Goal: Transaction & Acquisition: Purchase product/service

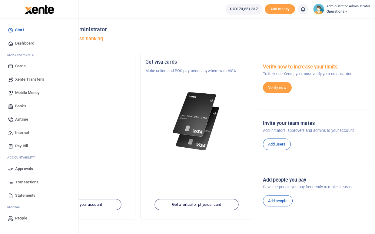
click at [25, 92] on span "Mobile Money" at bounding box center [27, 93] width 24 height 6
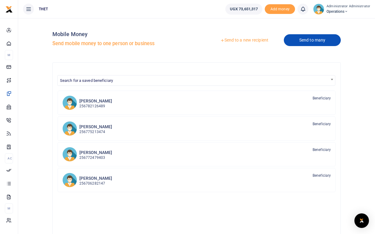
click at [300, 40] on link "Send to many" at bounding box center [312, 40] width 57 height 12
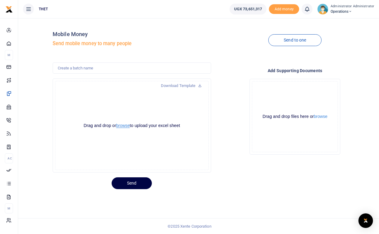
click at [121, 124] on button "browse" at bounding box center [123, 125] width 14 height 5
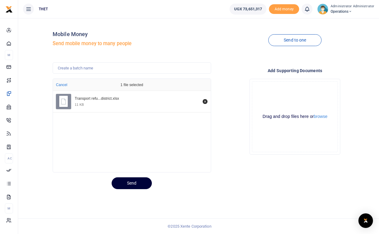
click at [131, 183] on button "Send" at bounding box center [132, 183] width 40 height 12
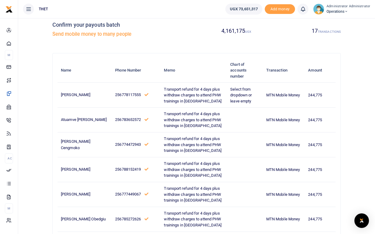
scroll to position [1, 0]
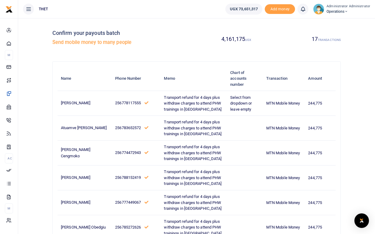
drag, startPoint x: 376, startPoint y: 46, endPoint x: 379, endPoint y: 46, distance: 3.6
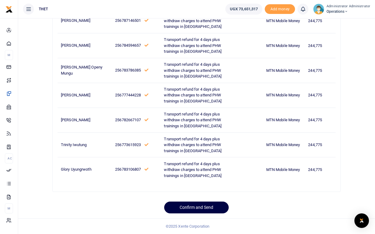
scroll to position [626, 0]
click at [199, 209] on button "Confirm and Send" at bounding box center [196, 207] width 64 height 12
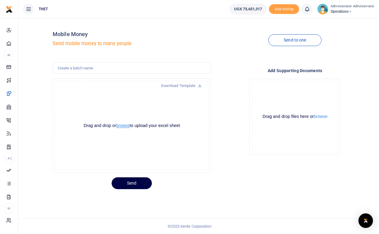
click at [123, 126] on button "browse" at bounding box center [123, 125] width 14 height 5
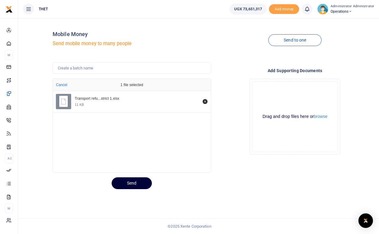
click at [131, 184] on button "Send" at bounding box center [132, 183] width 40 height 12
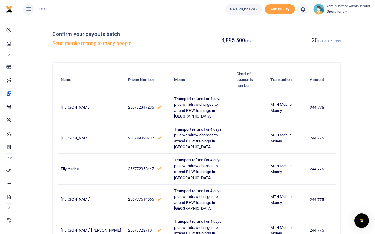
click at [304, 11] on icon at bounding box center [303, 9] width 6 height 7
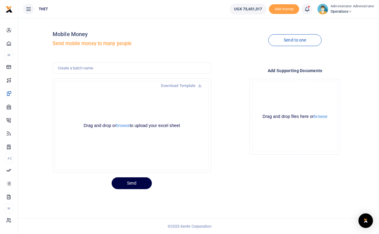
click at [308, 7] on icon at bounding box center [307, 9] width 6 height 7
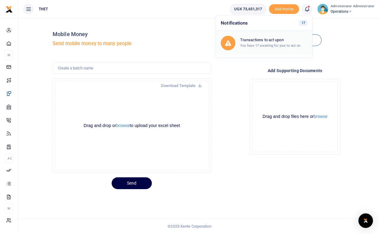
click at [268, 42] on h6 "Transactions to act upon" at bounding box center [273, 40] width 67 height 5
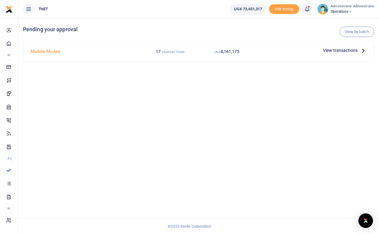
click at [364, 50] on icon at bounding box center [363, 50] width 7 height 7
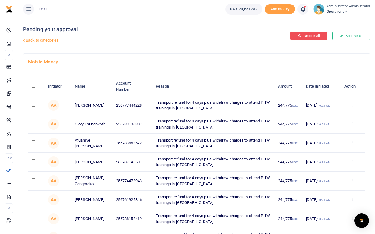
click at [310, 35] on button "Decline All" at bounding box center [308, 35] width 37 height 8
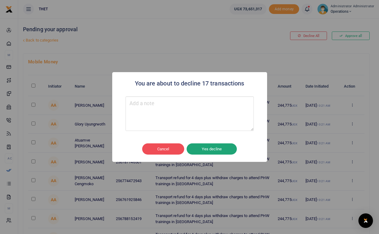
click at [214, 149] on button "Yes decline" at bounding box center [212, 148] width 50 height 11
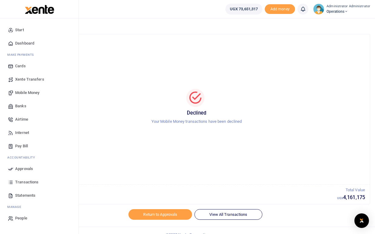
click at [25, 91] on span "Mobile Money" at bounding box center [27, 93] width 24 height 6
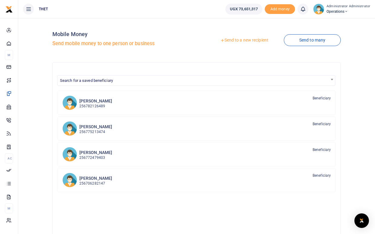
click at [245, 40] on link "Send to a new recipient" at bounding box center [244, 40] width 79 height 11
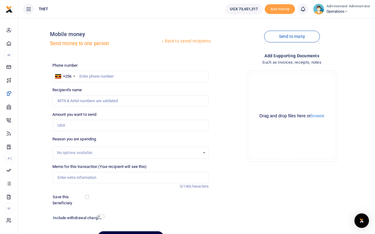
click at [176, 42] on link "Back to saved recipients" at bounding box center [185, 41] width 51 height 11
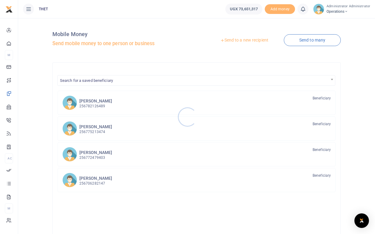
click at [92, 130] on div at bounding box center [187, 117] width 375 height 234
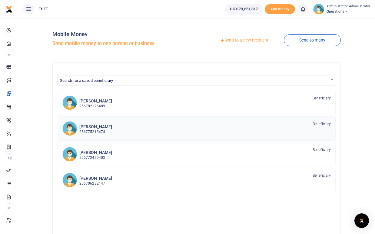
click at [92, 130] on p "256775213474" at bounding box center [95, 132] width 33 height 6
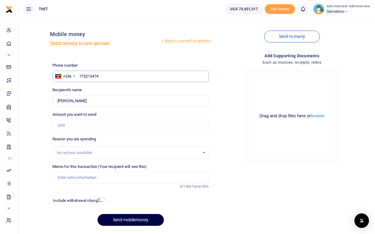
click at [101, 75] on input "775213474" at bounding box center [130, 76] width 156 height 11
click at [70, 127] on input "Amount you want to send" at bounding box center [130, 125] width 156 height 11
type input "260,000"
click at [227, 135] on div "Drop your files here Drag and drop files here or browse Powered by Uppy" at bounding box center [291, 116] width 156 height 100
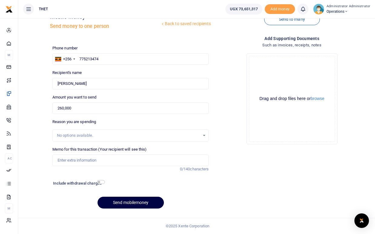
scroll to position [22, 0]
click at [101, 180] on input "checkbox" at bounding box center [101, 182] width 8 height 4
checkbox input "true"
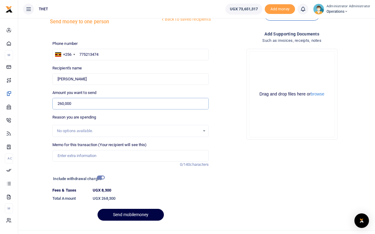
click at [64, 103] on input "260,000" at bounding box center [130, 103] width 156 height 11
type input "240,000"
click at [234, 152] on div "Add supporting Documents Such as invoices, receipts, notes Drop your files here…" at bounding box center [291, 128] width 161 height 195
click at [100, 177] on input "checkbox" at bounding box center [101, 177] width 8 height 4
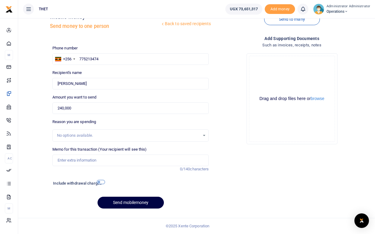
click at [100, 180] on input "checkbox" at bounding box center [101, 182] width 8 height 4
checkbox input "true"
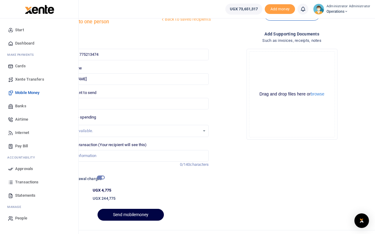
click at [24, 181] on span "Transactions" at bounding box center [26, 182] width 23 height 6
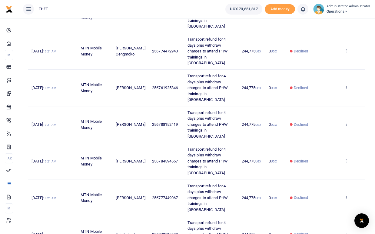
scroll to position [228, 0]
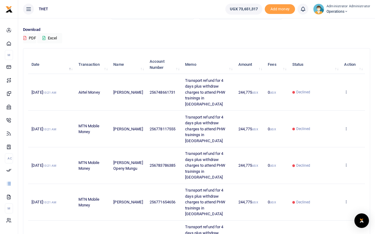
scroll to position [31, 0]
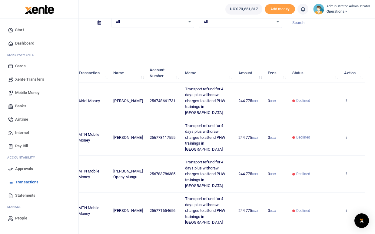
click at [21, 92] on span "Mobile Money" at bounding box center [27, 93] width 24 height 6
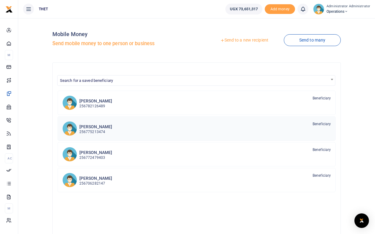
click at [97, 128] on h6 "[PERSON_NAME]" at bounding box center [95, 126] width 33 height 5
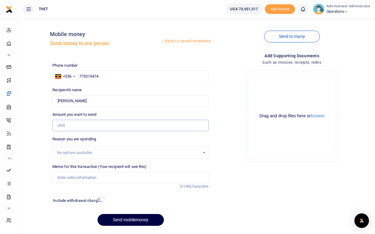
click at [72, 124] on input "Amount you want to send" at bounding box center [130, 125] width 156 height 11
type input "70,000"
click at [101, 200] on input "checkbox" at bounding box center [101, 199] width 8 height 4
checkbox input "true"
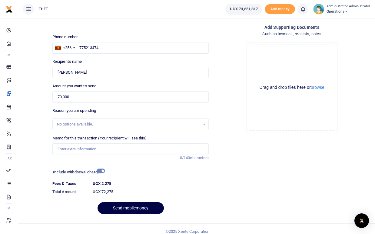
scroll to position [29, 0]
click at [61, 97] on input "70,000" at bounding box center [130, 96] width 156 height 11
type input "280,000"
click at [141, 192] on dd "UGX 72,275" at bounding box center [150, 191] width 121 height 11
click at [98, 170] on input "checkbox" at bounding box center [101, 170] width 8 height 4
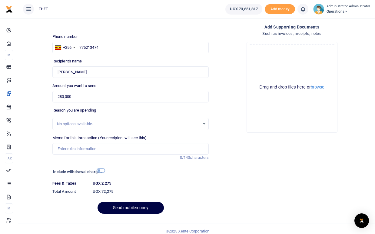
scroll to position [22, 0]
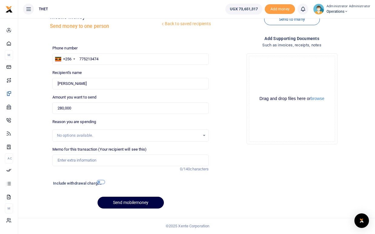
click at [102, 180] on input "checkbox" at bounding box center [101, 182] width 8 height 4
checkbox input "true"
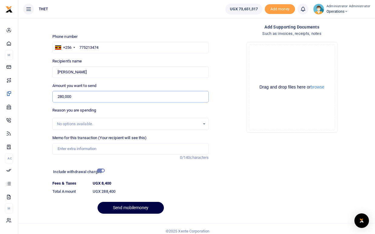
click at [72, 97] on input "280,000" at bounding box center [130, 96] width 156 height 11
type input "260,000"
click at [123, 175] on div at bounding box center [151, 172] width 94 height 10
click at [101, 170] on input "checkbox" at bounding box center [101, 170] width 8 height 4
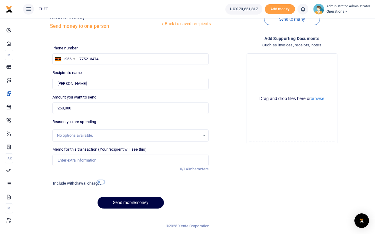
scroll to position [22, 0]
click at [102, 180] on input "checkbox" at bounding box center [101, 182] width 8 height 4
checkbox input "true"
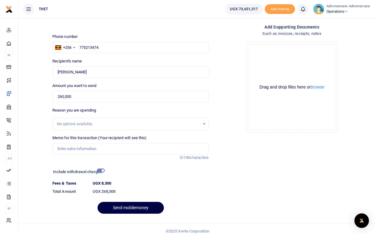
click at [224, 182] on div "Add supporting Documents Such as invoices, receipts, notes Drop your files here…" at bounding box center [291, 121] width 161 height 195
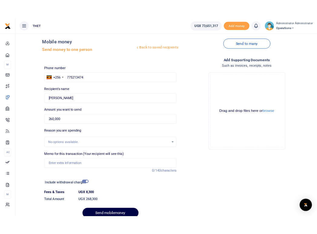
scroll to position [0, 0]
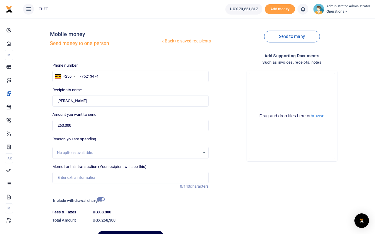
click at [319, 185] on div "Add supporting Documents Such as invoices, receipts, notes Drop your files here…" at bounding box center [291, 149] width 161 height 195
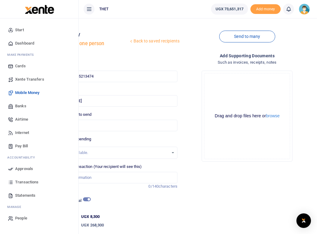
click at [27, 94] on span "Mobile Money" at bounding box center [27, 93] width 24 height 6
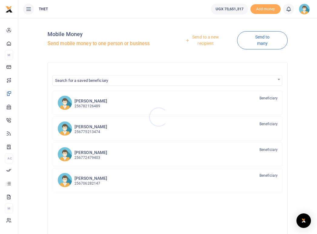
click at [85, 130] on div at bounding box center [158, 117] width 317 height 234
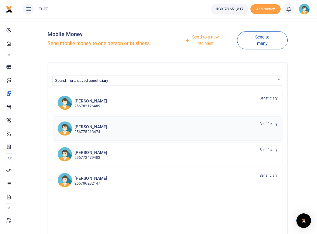
click at [85, 130] on p "256775213474" at bounding box center [90, 132] width 33 height 6
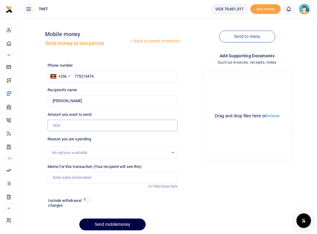
click at [54, 126] on input "Amount you want to send" at bounding box center [113, 125] width 130 height 11
type input "260,000"
click at [189, 138] on div "Drop your files here Drag and drop files here or browse Powered by Uppy" at bounding box center [247, 116] width 130 height 100
click at [89, 200] on input "checkbox" at bounding box center [87, 199] width 8 height 4
checkbox input "true"
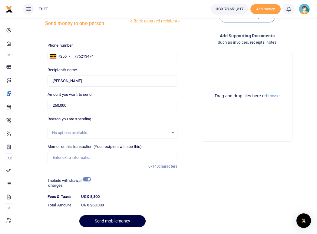
scroll to position [38, 0]
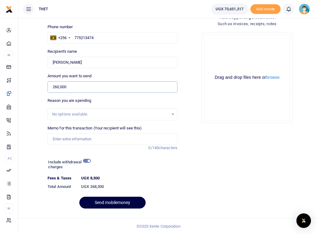
click at [57, 85] on input "260,000" at bounding box center [113, 86] width 130 height 11
type input "280,000"
click at [154, 99] on div "Reason you are spending No options available." at bounding box center [113, 108] width 130 height 23
click at [86, 160] on input "checkbox" at bounding box center [87, 161] width 8 height 4
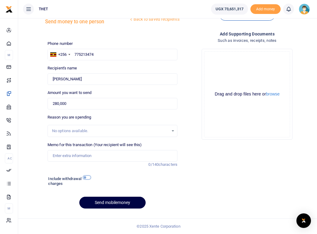
scroll to position [22, 0]
click at [88, 177] on input "checkbox" at bounding box center [87, 177] width 8 height 4
checkbox input "true"
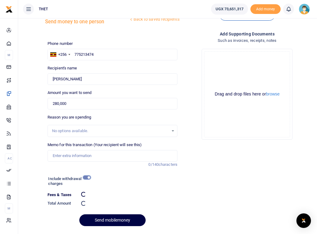
scroll to position [38, 0]
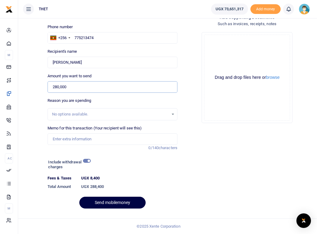
click at [58, 91] on input "280,000" at bounding box center [113, 86] width 130 height 11
type input "240,000"
click at [189, 104] on div "Drop your files here Drag and drop files here or browse Powered by Uppy" at bounding box center [247, 77] width 130 height 100
click at [85, 162] on input "checkbox" at bounding box center [87, 161] width 8 height 4
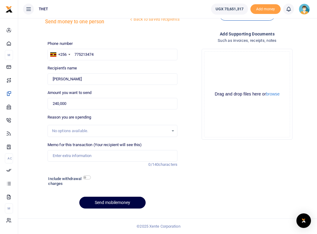
click at [88, 185] on div "Include withdrawal charges" at bounding box center [68, 181] width 45 height 14
click at [87, 177] on input "checkbox" at bounding box center [87, 177] width 8 height 4
checkbox input "true"
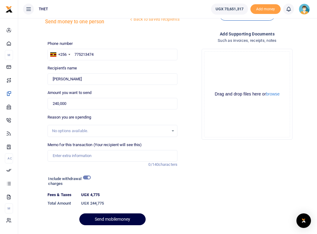
click at [185, 208] on div "Add supporting Documents Such as invoices, receipts, notes Drop your files here…" at bounding box center [247, 130] width 135 height 199
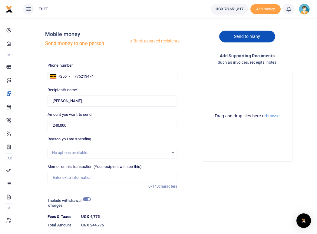
click at [250, 37] on link "Send to many" at bounding box center [247, 37] width 56 height 12
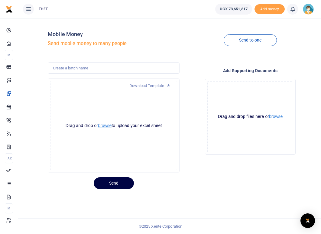
click at [104, 126] on button "browse" at bounding box center [105, 125] width 14 height 5
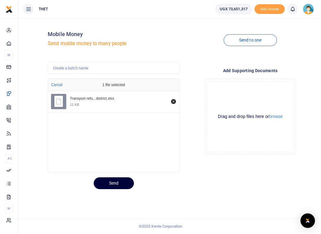
click at [113, 183] on button "Send" at bounding box center [114, 183] width 40 height 12
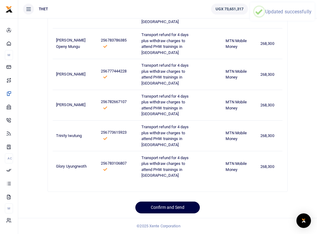
scroll to position [833, 0]
click at [224, 210] on div "Confirm and Send" at bounding box center [168, 207] width 118 height 12
click at [157, 208] on button "Confirm and Send" at bounding box center [167, 207] width 64 height 12
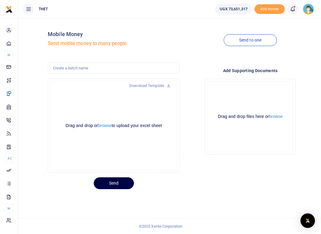
click at [296, 9] on span at bounding box center [296, 9] width 0 height 0
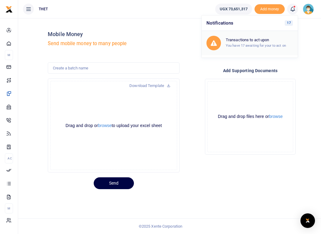
click at [244, 42] on div "Transactions to act upon You have 17 awaiting for your to act on" at bounding box center [259, 43] width 67 height 11
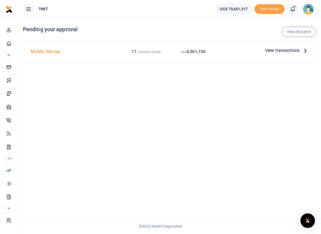
click at [305, 50] on icon at bounding box center [305, 50] width 7 height 7
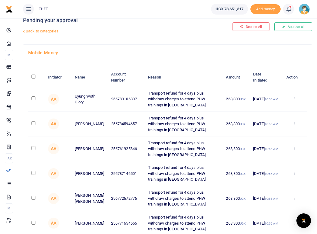
scroll to position [8, 0]
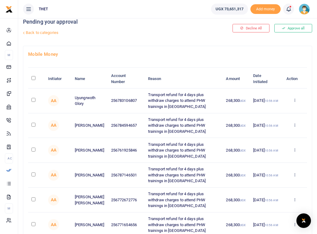
click at [210, 57] on h4 "Mobile Money" at bounding box center [167, 54] width 279 height 7
click at [288, 28] on button "Approve all" at bounding box center [293, 28] width 38 height 8
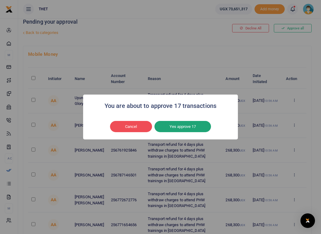
click at [173, 126] on button "Yes approve 17" at bounding box center [183, 126] width 57 height 11
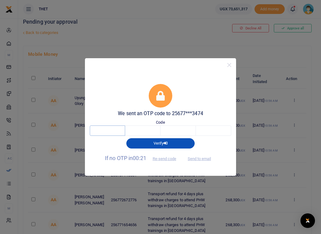
click at [120, 130] on input "text" at bounding box center [107, 130] width 35 height 10
type input "3"
type input "2"
type input "6"
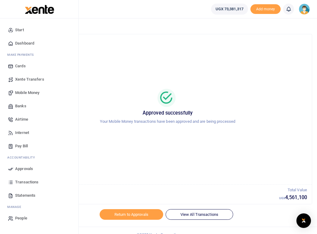
click at [27, 92] on span "Mobile Money" at bounding box center [27, 93] width 24 height 6
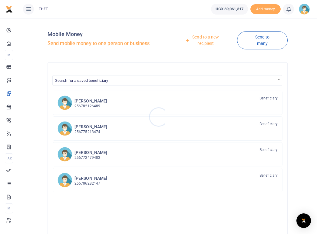
click at [261, 40] on div at bounding box center [158, 117] width 317 height 234
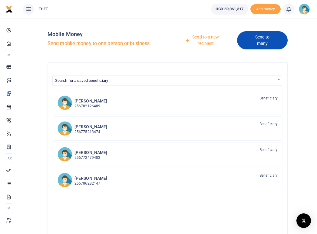
click at [261, 41] on link "Send to many" at bounding box center [262, 40] width 51 height 18
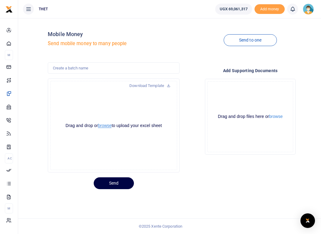
click at [107, 127] on button "browse" at bounding box center [105, 125] width 14 height 5
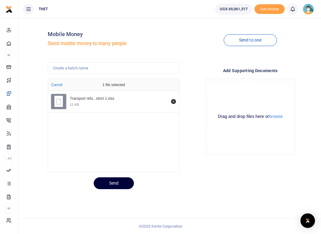
click at [113, 184] on button "Send" at bounding box center [114, 183] width 40 height 12
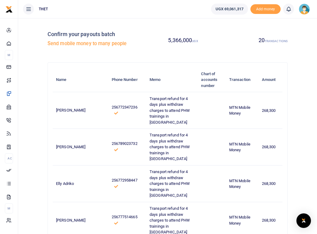
click at [246, 54] on div "5,366,000 UGX 20 TRANSACTIONS" at bounding box center [228, 40] width 123 height 34
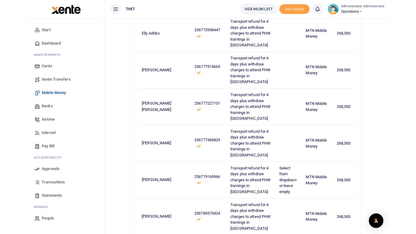
scroll to position [144, 0]
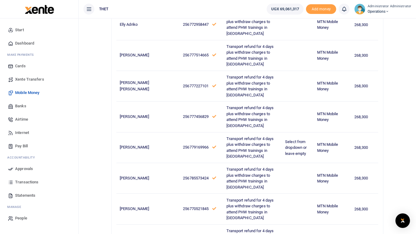
click at [95, 83] on div "Confirm your payouts batch Send mobile money to many people 5,366,000 UGX 20 TR…" at bounding box center [247, 236] width 333 height 714
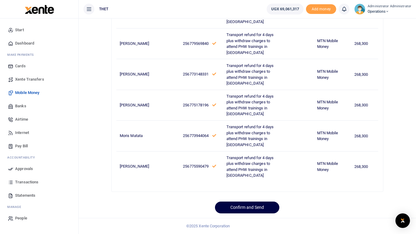
scroll to position [754, 0]
click at [236, 208] on button "Confirm and Send" at bounding box center [247, 207] width 64 height 12
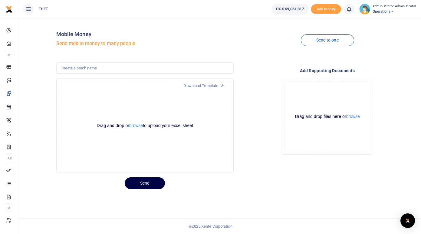
click at [397, 56] on div "Send to one" at bounding box center [327, 40] width 182 height 34
click at [350, 10] on icon at bounding box center [349, 9] width 6 height 7
click at [185, 44] on h5 "Send mobile money to many people" at bounding box center [145, 44] width 178 height 6
click at [199, 42] on h5 "Send mobile money to many people" at bounding box center [145, 44] width 178 height 6
click at [400, 46] on div "Send to one" at bounding box center [327, 40] width 182 height 34
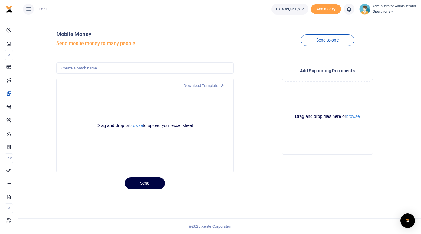
click at [174, 32] on h4 "Mobile Money" at bounding box center [145, 34] width 178 height 7
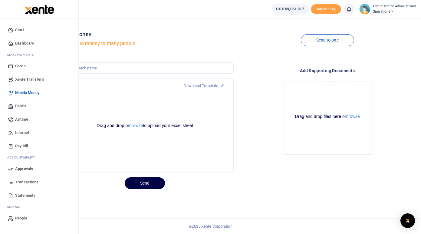
click at [26, 182] on span "Transactions" at bounding box center [26, 182] width 23 height 6
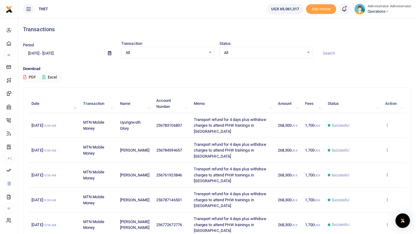
click at [346, 10] on icon at bounding box center [344, 9] width 6 height 7
click at [304, 42] on h6 "Transactions to act upon" at bounding box center [310, 40] width 67 height 5
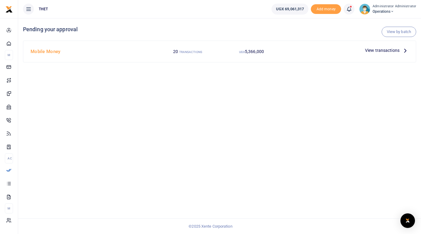
click at [407, 50] on icon at bounding box center [405, 50] width 7 height 7
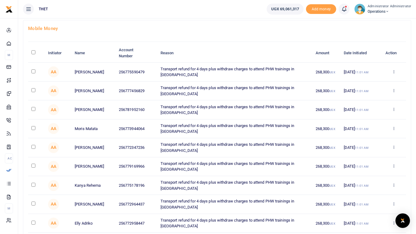
scroll to position [34, 0]
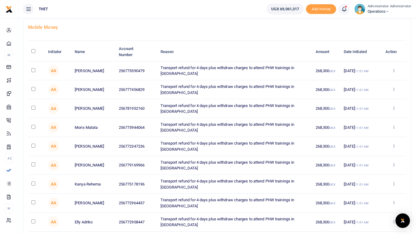
click at [215, 36] on div at bounding box center [217, 37] width 378 height 5
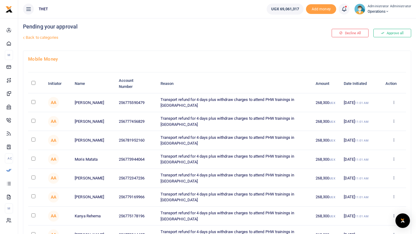
scroll to position [0, 0]
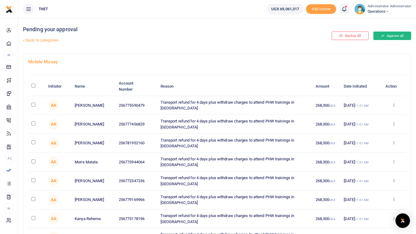
click at [395, 36] on button "Approve all" at bounding box center [393, 35] width 38 height 8
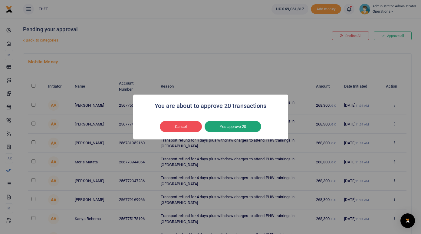
click at [237, 126] on button "Yes approve 20" at bounding box center [233, 126] width 57 height 11
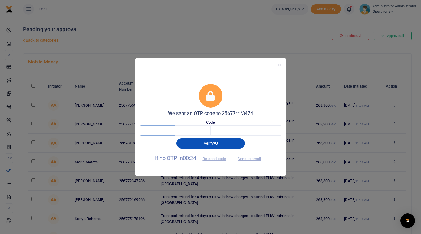
click at [165, 130] on input "text" at bounding box center [157, 130] width 35 height 10
type input "4"
type input "1"
type input "7"
type input "8"
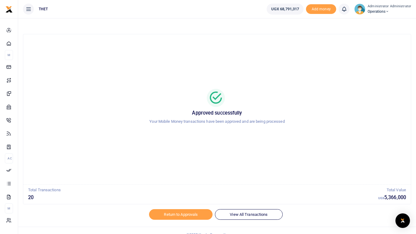
click at [178, 161] on div "Approved successfully Your Mobile Money transactions have been approved and are…" at bounding box center [217, 109] width 373 height 140
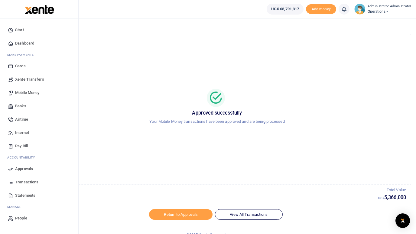
click at [27, 93] on span "Mobile Money" at bounding box center [27, 93] width 24 height 6
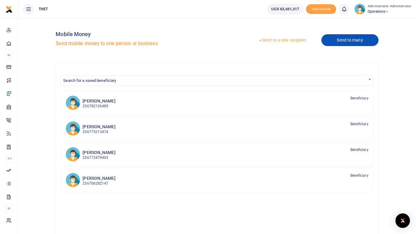
click at [343, 42] on link "Send to many" at bounding box center [350, 40] width 57 height 12
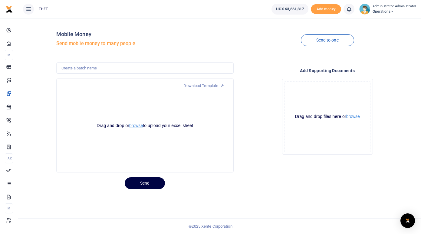
click at [137, 125] on button "browse" at bounding box center [136, 125] width 14 height 5
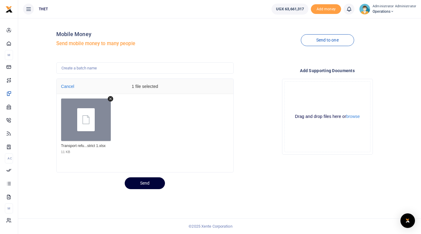
click at [149, 183] on button "Send" at bounding box center [145, 183] width 40 height 12
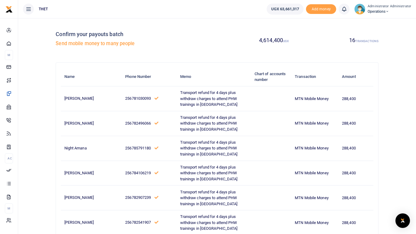
click at [202, 46] on h5 "Send mobile money to many people" at bounding box center [135, 44] width 159 height 6
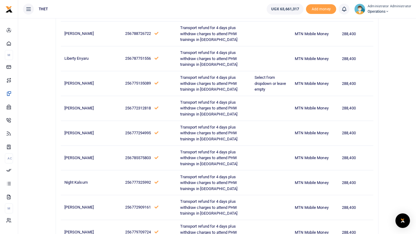
scroll to position [221, 0]
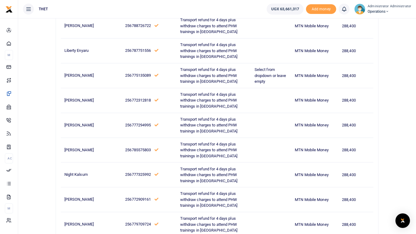
click at [166, 6] on ul "THET" at bounding box center [140, 9] width 244 height 18
click at [228, 7] on ul "THET" at bounding box center [140, 9] width 244 height 18
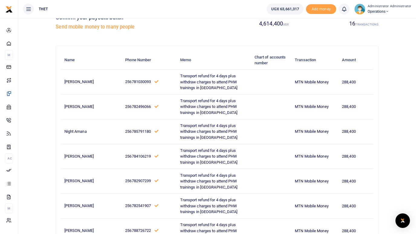
scroll to position [0, 0]
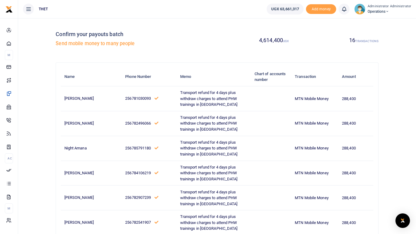
click at [205, 44] on h5 "Send mobile money to many people" at bounding box center [135, 44] width 159 height 6
click at [196, 41] on h5 "Send mobile money to many people" at bounding box center [135, 44] width 159 height 6
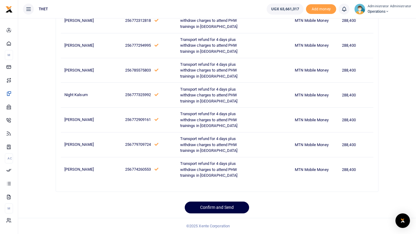
scroll to position [490, 0]
click at [215, 208] on button "Confirm and Send" at bounding box center [217, 207] width 64 height 12
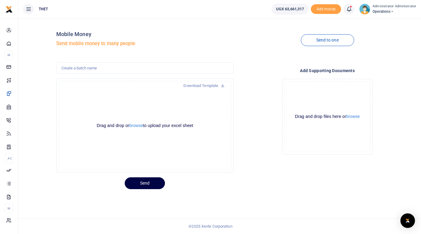
click at [351, 9] on icon at bounding box center [349, 9] width 6 height 7
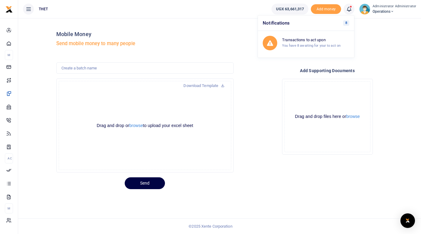
click at [376, 37] on div "Send to one" at bounding box center [327, 40] width 182 height 34
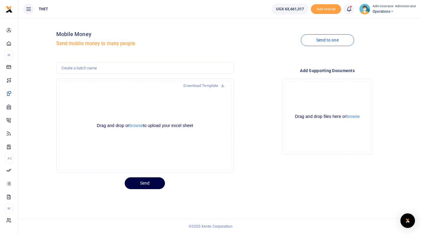
click at [349, 9] on icon at bounding box center [349, 9] width 6 height 7
click at [311, 45] on small "You have 8 awaiting for your to act on" at bounding box center [311, 45] width 58 height 4
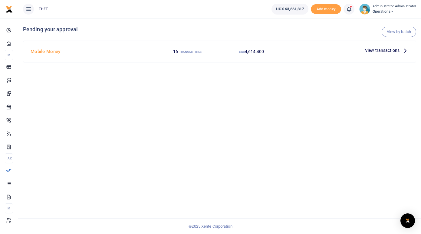
click at [406, 50] on icon at bounding box center [405, 50] width 7 height 7
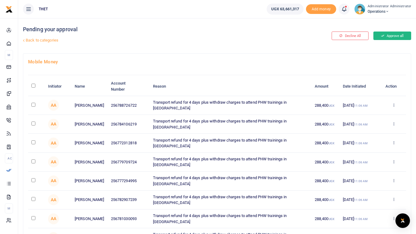
click at [395, 38] on button "Approve all" at bounding box center [393, 35] width 38 height 8
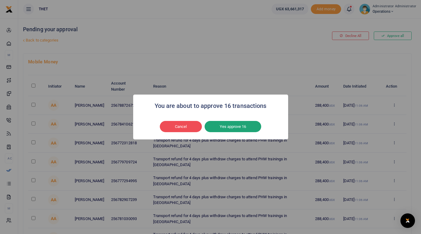
click at [237, 130] on button "Yes approve 16" at bounding box center [233, 126] width 57 height 11
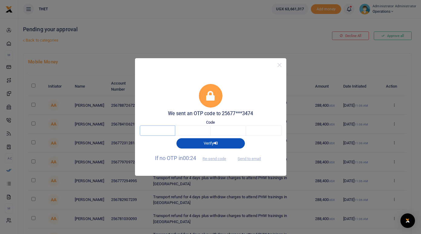
click at [165, 130] on input "text" at bounding box center [157, 130] width 35 height 10
type input "8"
type input "6"
type input "0"
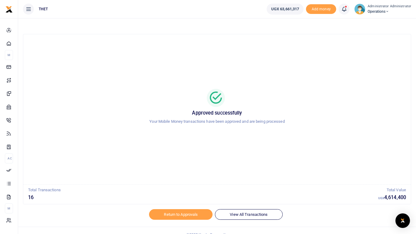
click at [197, 165] on div "Approved successfully Your Mobile Money transactions have been approved and are…" at bounding box center [217, 109] width 373 height 140
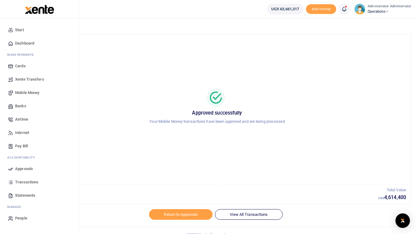
click at [28, 91] on span "Mobile Money" at bounding box center [27, 93] width 24 height 6
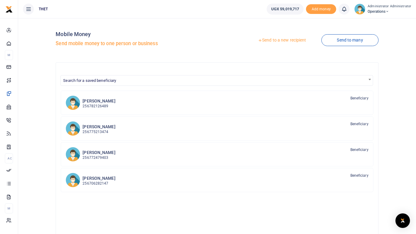
click at [346, 40] on link "Send to many" at bounding box center [350, 40] width 57 height 12
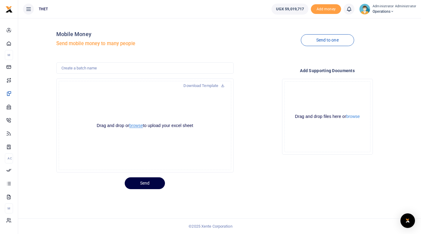
click at [135, 125] on button "browse" at bounding box center [136, 125] width 14 height 5
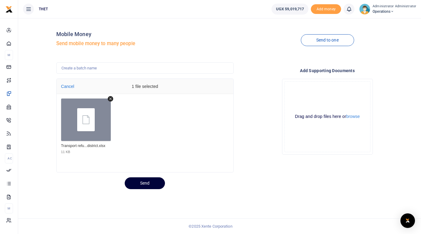
click at [141, 182] on button "Send" at bounding box center [145, 183] width 40 height 12
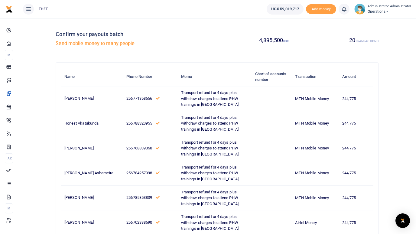
click at [191, 38] on div "Confirm your payouts batch Send mobile money to many people" at bounding box center [135, 40] width 159 height 34
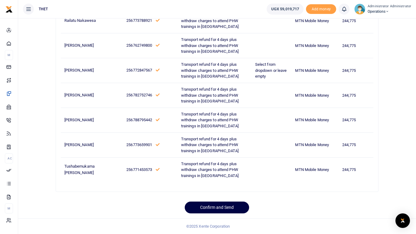
scroll to position [436, 0]
click at [200, 7] on ul "THET" at bounding box center [140, 9] width 244 height 18
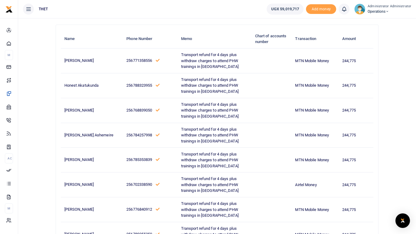
scroll to position [45, 0]
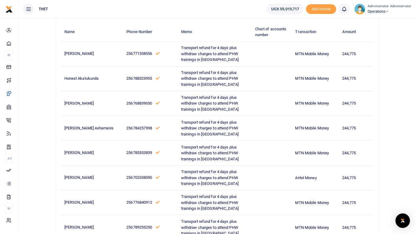
click at [208, 10] on ul "THET" at bounding box center [140, 9] width 244 height 18
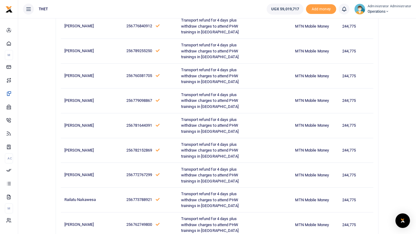
scroll to position [222, 0]
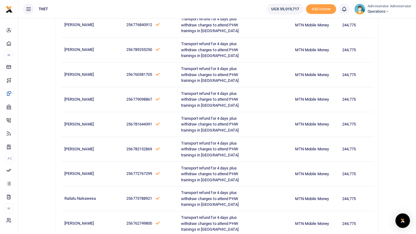
click at [214, 8] on ul "THET" at bounding box center [140, 9] width 244 height 18
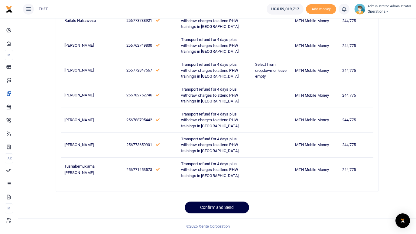
scroll to position [620, 0]
click at [209, 213] on button "Confirm and Send" at bounding box center [217, 207] width 64 height 12
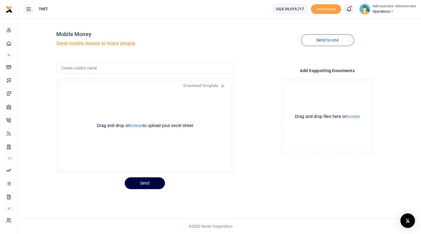
click at [350, 8] on icon at bounding box center [349, 9] width 6 height 7
click at [311, 43] on small "You have 20 awaiting for your to act on" at bounding box center [312, 45] width 60 height 4
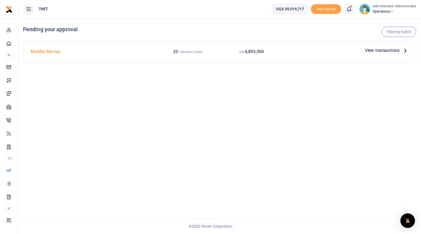
click at [405, 51] on icon at bounding box center [405, 50] width 7 height 7
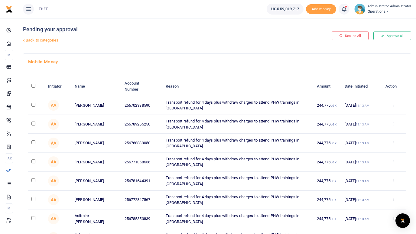
click at [220, 67] on div "Mobile Money Initiator Name Account Number Reason Amount Date Initiated Action …" at bounding box center [217, 184] width 388 height 260
click at [388, 37] on button "Approve all" at bounding box center [393, 35] width 38 height 8
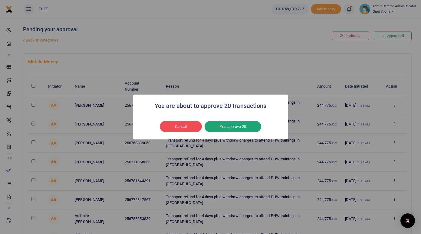
click at [236, 125] on button "Yes approve 20" at bounding box center [233, 126] width 57 height 11
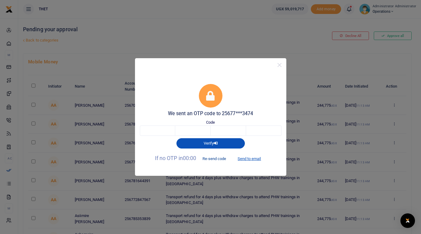
click at [214, 158] on button "Re-send code" at bounding box center [214, 158] width 34 height 10
click at [245, 157] on button "Send to email" at bounding box center [249, 158] width 34 height 10
click at [159, 129] on input "text" at bounding box center [157, 130] width 35 height 10
type input "1"
type input "3"
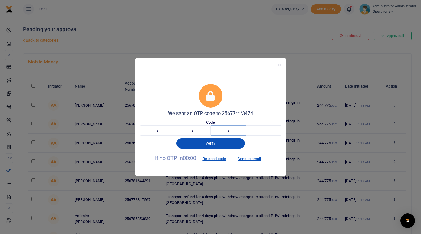
type input "1"
type input "8"
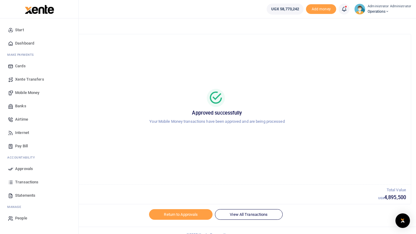
click at [25, 91] on span "Mobile Money" at bounding box center [27, 93] width 24 height 6
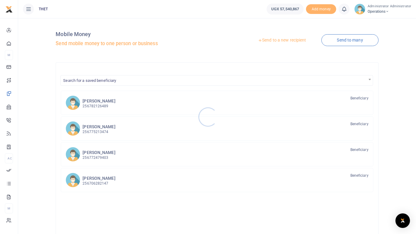
click at [341, 40] on div at bounding box center [208, 117] width 416 height 234
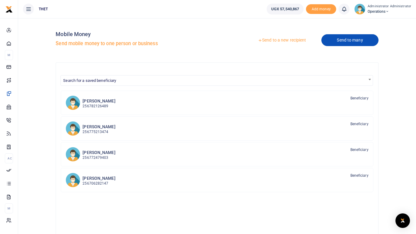
click at [343, 42] on link "Send to many" at bounding box center [350, 40] width 57 height 12
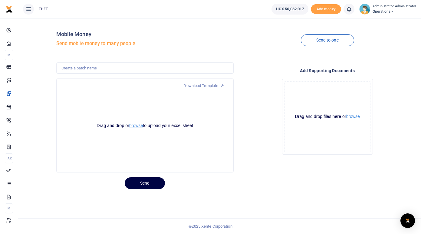
click at [134, 126] on button "browse" at bounding box center [136, 125] width 14 height 5
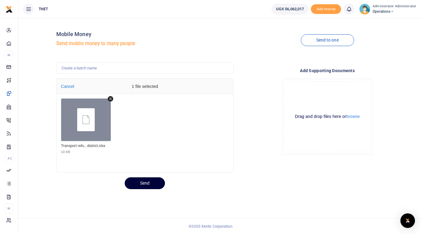
click at [145, 182] on button "Send" at bounding box center [145, 183] width 40 height 12
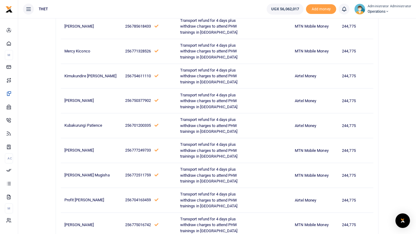
scroll to position [99, 0]
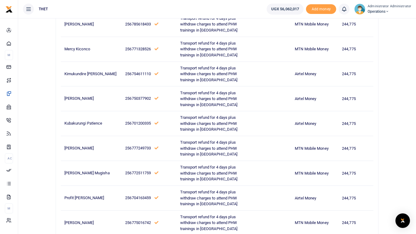
click at [208, 11] on ul "THET" at bounding box center [140, 9] width 244 height 18
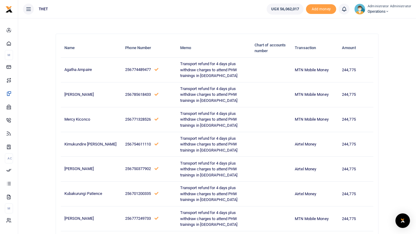
scroll to position [28, 0]
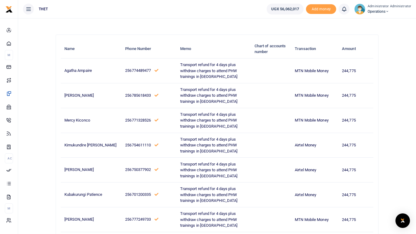
click at [218, 25] on div "3,671,625 UGX 15 TRANSACTIONS" at bounding box center [299, 12] width 164 height 34
click at [339, 106] on td "244,775" at bounding box center [356, 95] width 35 height 25
click at [225, 26] on div "3,671,625 UGX 15 TRANSACTIONS" at bounding box center [299, 12] width 164 height 34
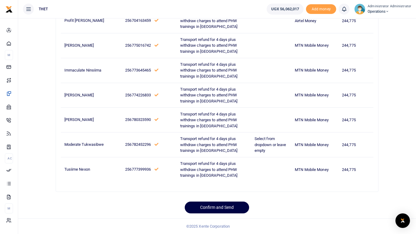
scroll to position [453, 0]
click at [223, 206] on button "Confirm and Send" at bounding box center [217, 207] width 64 height 12
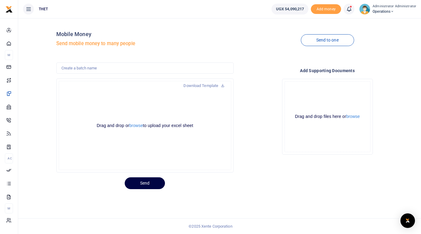
click at [350, 10] on icon at bounding box center [349, 9] width 6 height 7
click at [302, 43] on div "Transactions to act upon You have 15 awaiting for your to act on" at bounding box center [315, 43] width 67 height 11
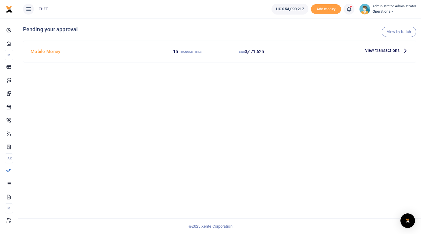
click at [404, 50] on icon at bounding box center [405, 50] width 7 height 7
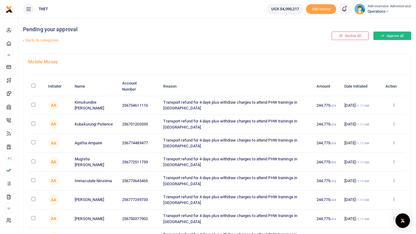
click at [388, 35] on button "Approve all" at bounding box center [393, 35] width 38 height 8
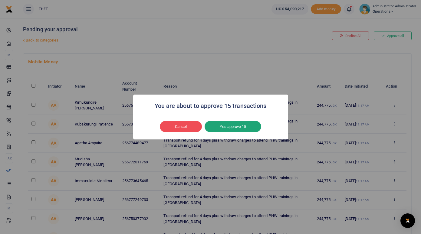
click at [238, 125] on button "Yes approve 15" at bounding box center [233, 126] width 57 height 11
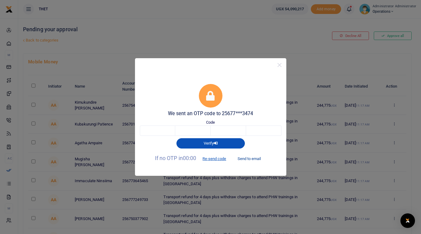
click at [250, 159] on button "Send to email" at bounding box center [249, 158] width 34 height 10
click at [157, 130] on input "text" at bounding box center [157, 130] width 35 height 10
type input "8"
type input "1"
type input "3"
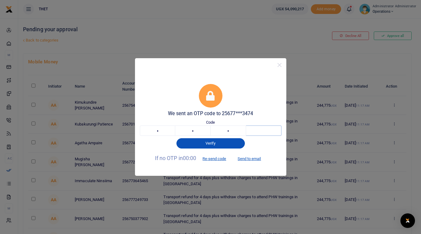
type input "1"
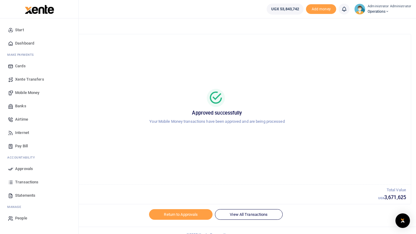
click at [23, 91] on span "Mobile Money" at bounding box center [27, 93] width 24 height 6
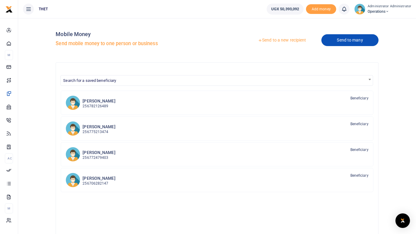
click at [346, 37] on link "Send to many" at bounding box center [350, 40] width 57 height 12
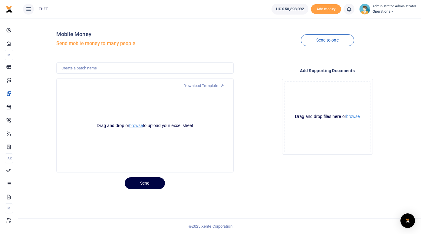
click at [136, 126] on button "browse" at bounding box center [136, 125] width 14 height 5
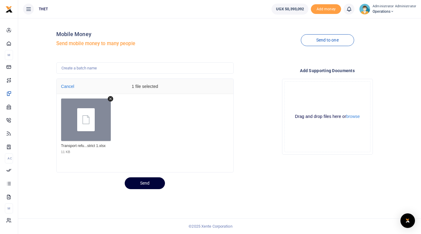
click at [143, 183] on button "Send" at bounding box center [145, 183] width 40 height 12
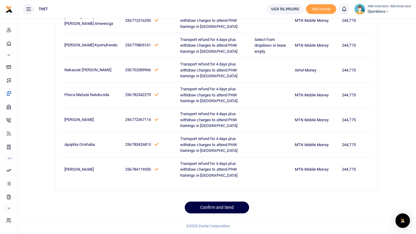
scroll to position [563, 0]
click at [226, 206] on button "Confirm and Send" at bounding box center [217, 207] width 64 height 12
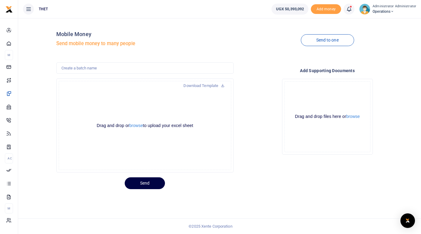
click at [205, 43] on h5 "Send mobile money to many people" at bounding box center [145, 44] width 178 height 6
click at [352, 10] on icon at bounding box center [349, 9] width 6 height 7
click at [303, 43] on div "Transactions to act upon You have 18 awaiting for your to act on" at bounding box center [315, 43] width 67 height 11
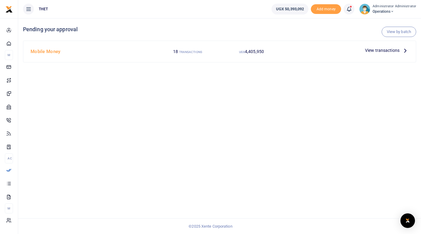
click at [167, 152] on div "View by batch Pending your approval Mobile Money 18 TRANSACTIONS UGX 4,405,950 …" at bounding box center [219, 125] width 403 height 215
click at [403, 52] on icon at bounding box center [405, 50] width 7 height 7
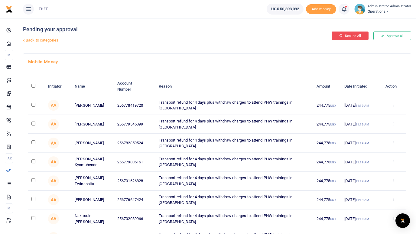
click at [349, 35] on button "Decline All" at bounding box center [350, 35] width 37 height 8
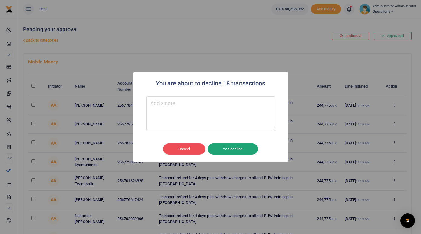
click at [230, 149] on button "Yes decline" at bounding box center [233, 148] width 50 height 11
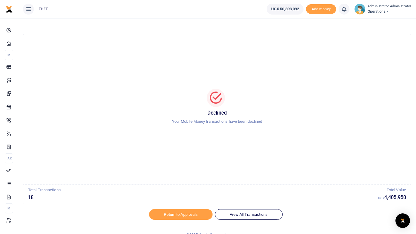
click at [113, 199] on h5 "18" at bounding box center [203, 197] width 350 height 6
click at [349, 214] on div "Return to Approvals View All Transactions" at bounding box center [217, 218] width 389 height 18
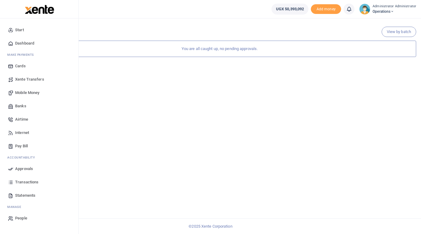
click at [23, 93] on span "Mobile Money" at bounding box center [27, 93] width 24 height 6
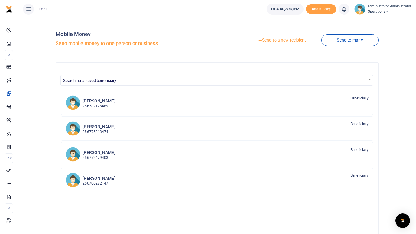
click at [346, 40] on link "Send to many" at bounding box center [350, 40] width 57 height 12
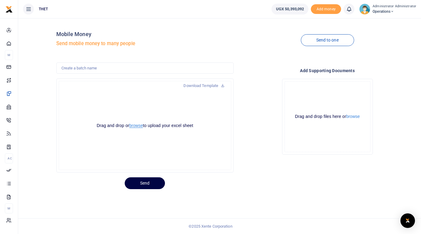
click at [135, 125] on button "browse" at bounding box center [136, 125] width 14 height 5
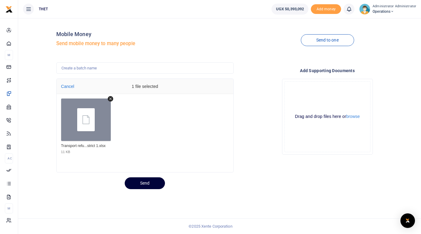
click at [149, 184] on button "Send" at bounding box center [145, 183] width 40 height 12
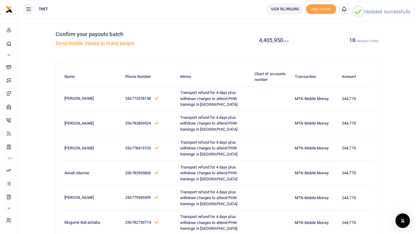
click at [229, 46] on div "4,405,950 UGX 18 TRANSACTIONS" at bounding box center [299, 40] width 164 height 34
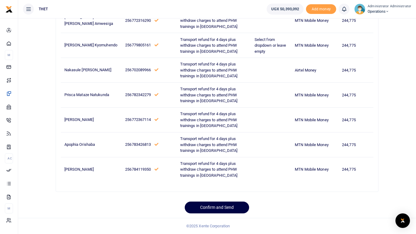
scroll to position [563, 0]
click at [246, 7] on ul "THET" at bounding box center [140, 9] width 244 height 18
click at [222, 207] on button "Confirm and Send" at bounding box center [217, 207] width 64 height 12
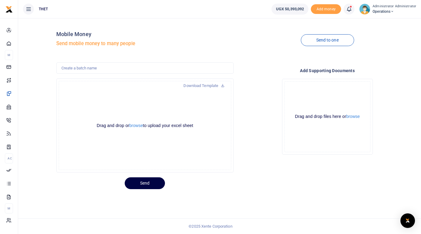
click at [350, 8] on icon at bounding box center [349, 9] width 6 height 7
click at [302, 42] on h6 "Transactions to act upon" at bounding box center [315, 40] width 67 height 5
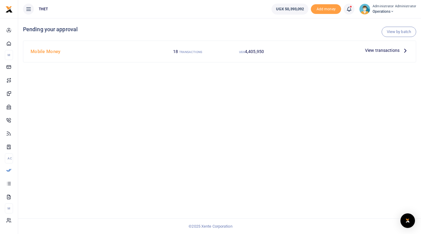
click at [404, 51] on icon at bounding box center [405, 50] width 7 height 7
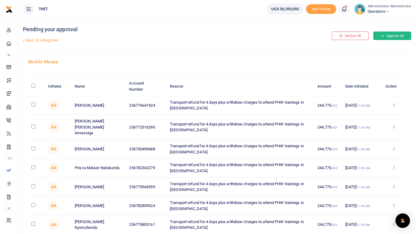
click at [395, 38] on button "Approve all" at bounding box center [393, 35] width 38 height 8
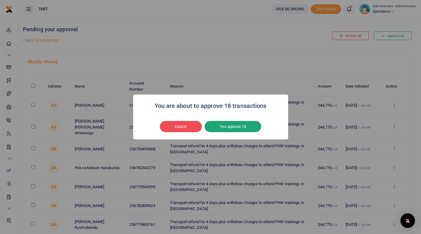
click at [232, 127] on button "Yes approve 18" at bounding box center [233, 126] width 57 height 11
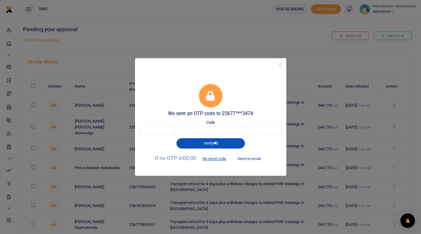
click at [251, 159] on button "Send to email" at bounding box center [249, 158] width 34 height 10
click at [156, 129] on input "text" at bounding box center [157, 130] width 35 height 10
type input "8"
type input "6"
type input "7"
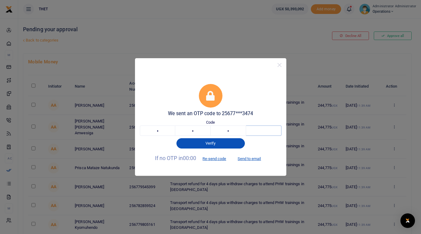
type input "5"
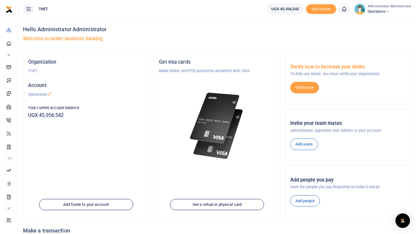
click at [198, 36] on h5 "Welcome to better business banking" at bounding box center [217, 39] width 389 height 6
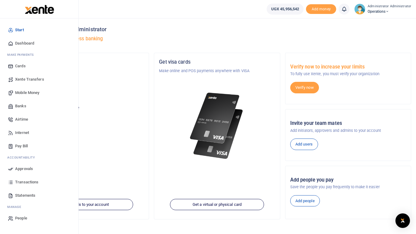
click at [27, 92] on span "Mobile Money" at bounding box center [27, 93] width 24 height 6
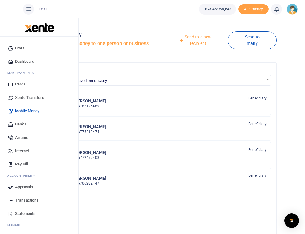
click at [29, 110] on span "Mobile Money" at bounding box center [27, 111] width 24 height 6
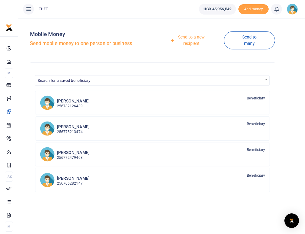
click at [192, 40] on link "Send to a new recipient" at bounding box center [189, 39] width 69 height 17
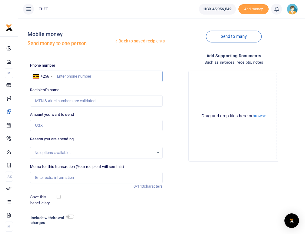
click at [68, 77] on input "text" at bounding box center [96, 76] width 133 height 11
click at [64, 74] on input "text" at bounding box center [96, 76] width 133 height 11
type input "078204050"
type input "[PERSON_NAME]"
type input "0782040502"
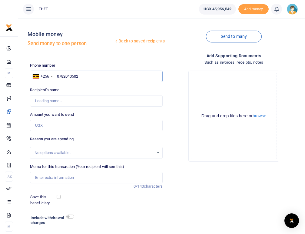
type input "[PERSON_NAME]"
type input "0782040502"
click at [67, 126] on input "Amount you want to send" at bounding box center [96, 125] width 133 height 11
type input "100,000"
click at [55, 180] on input "Memo for this transaction (Your recipient will see this)" at bounding box center [96, 177] width 133 height 11
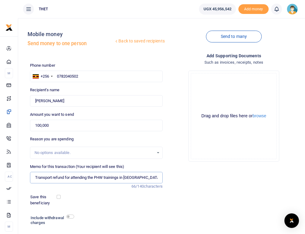
type input "Transport refund for attending the PHW trainings in [GEOGRAPHIC_DATA]"
click at [137, 215] on div at bounding box center [114, 220] width 80 height 14
click at [72, 215] on input "checkbox" at bounding box center [70, 216] width 8 height 4
checkbox input "true"
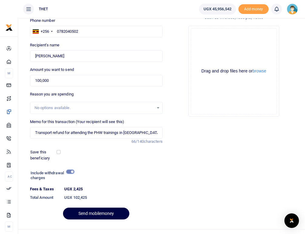
scroll to position [56, 0]
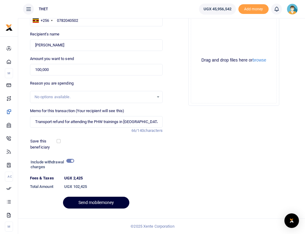
click at [102, 205] on button "Send mobilemoney" at bounding box center [96, 202] width 66 height 12
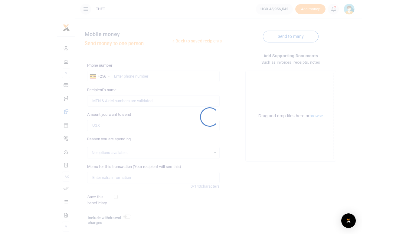
scroll to position [39, 0]
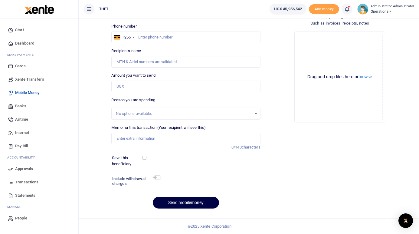
click at [21, 182] on span "Transactions" at bounding box center [26, 182] width 23 height 6
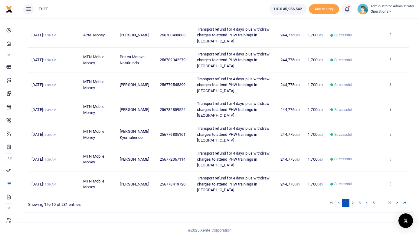
scroll to position [163, 0]
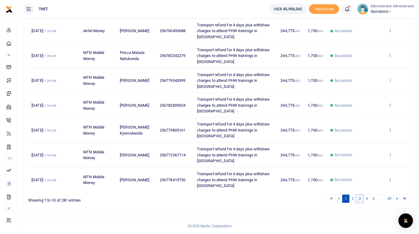
click at [361, 199] on link "3" at bounding box center [359, 198] width 7 height 8
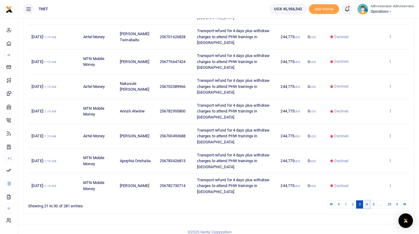
click at [366, 203] on link "4" at bounding box center [366, 204] width 7 height 8
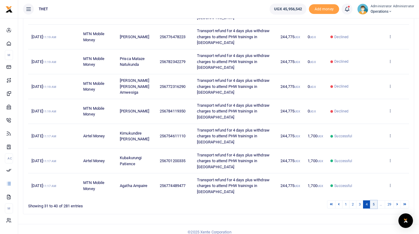
click at [374, 203] on link "5" at bounding box center [373, 204] width 7 height 8
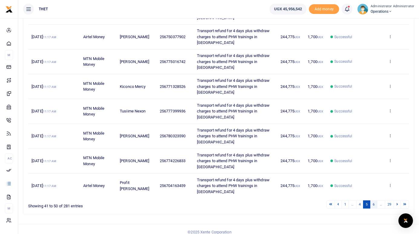
click at [374, 202] on link "6" at bounding box center [373, 204] width 7 height 8
click at [374, 205] on link "7" at bounding box center [373, 204] width 7 height 8
click at [374, 205] on link "8" at bounding box center [373, 204] width 7 height 8
click at [374, 205] on link "9" at bounding box center [373, 204] width 7 height 8
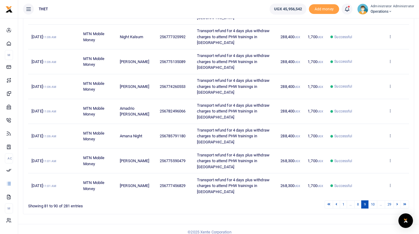
click at [374, 205] on link "10" at bounding box center [372, 204] width 9 height 8
click at [374, 205] on link "11" at bounding box center [372, 204] width 9 height 8
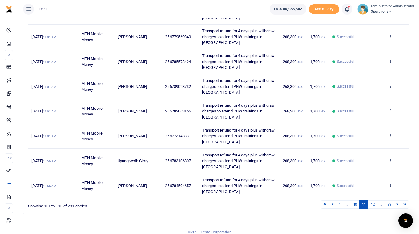
click at [374, 205] on link "12" at bounding box center [372, 204] width 9 height 8
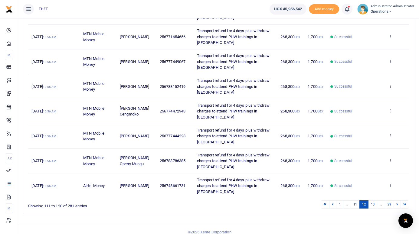
click at [374, 205] on link "13" at bounding box center [372, 204] width 9 height 8
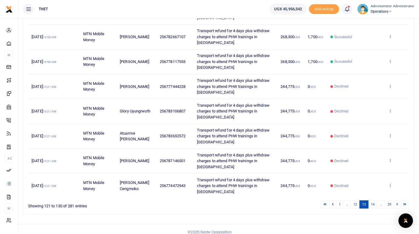
click at [374, 205] on link "14" at bounding box center [372, 204] width 9 height 8
click at [374, 205] on link "15" at bounding box center [372, 204] width 9 height 8
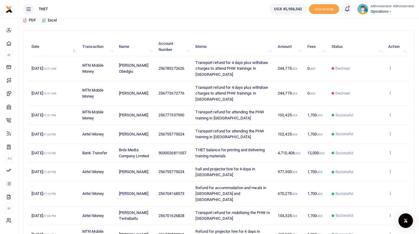
scroll to position [55, 0]
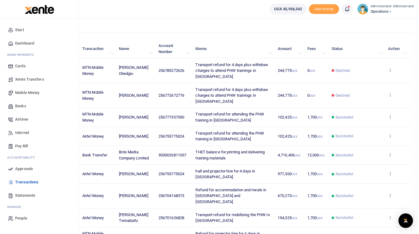
click at [25, 93] on span "Mobile Money" at bounding box center [27, 93] width 24 height 6
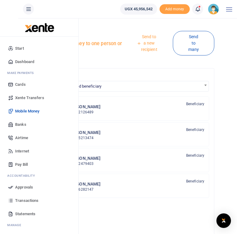
click at [28, 111] on span "Mobile Money" at bounding box center [27, 111] width 24 height 6
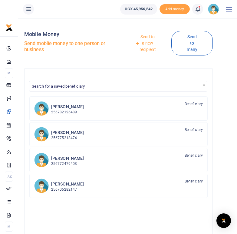
click at [145, 40] on link "Send to a new recipient" at bounding box center [145, 43] width 51 height 24
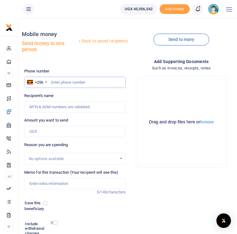
click at [81, 80] on input "text" at bounding box center [75, 82] width 102 height 11
type input "0782443311"
type input "Joseph Koluni Amooti Arike"
type input "0782443311"
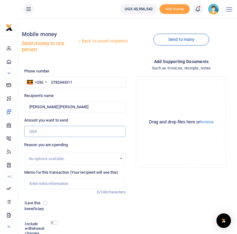
click at [34, 132] on input "Amount you want to send" at bounding box center [75, 131] width 102 height 11
type input "100,000"
click at [35, 186] on input "Memo for this transaction (Your recipient will see this)" at bounding box center [75, 183] width 102 height 11
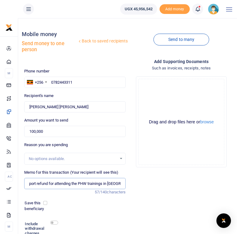
scroll to position [0, 11]
type input "Transport refund for attending the PHW trainings in Obongi"
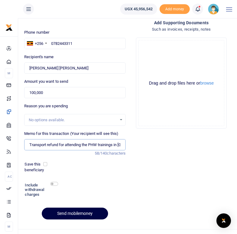
scroll to position [40, 0]
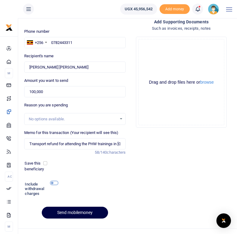
click at [54, 183] on input "checkbox" at bounding box center [54, 183] width 8 height 4
checkbox input "true"
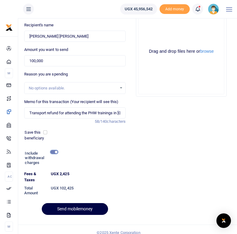
scroll to position [77, 0]
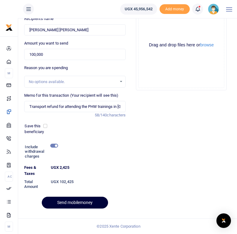
click at [71, 205] on button "Send mobilemoney" at bounding box center [75, 202] width 66 height 12
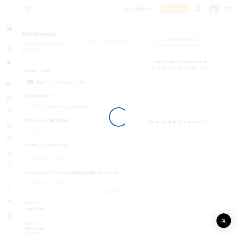
scroll to position [50, 0]
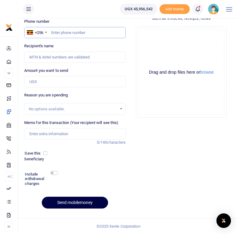
click at [51, 29] on input "text" at bounding box center [75, 32] width 102 height 11
type input "0782667107"
type input "[PERSON_NAME]"
type input "0782667107"
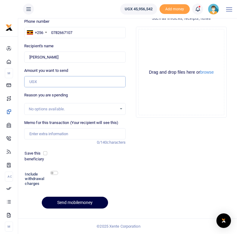
click at [43, 81] on input "Amount you want to send" at bounding box center [75, 81] width 102 height 11
type input "150,000"
click at [51, 134] on input "Memo for this transaction (Your recipient will see this)" at bounding box center [75, 133] width 102 height 11
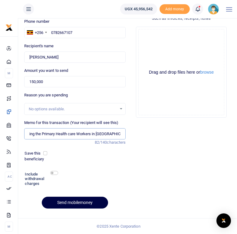
scroll to position [0, 53]
type input "Transport refund for coordinating the Primary Health care Workers in Nebbi dist…"
click at [143, 153] on div "Add supporting Documents Such as invoices, receipts, notes Drop your files here…" at bounding box center [181, 110] width 107 height 205
click at [57, 172] on input "checkbox" at bounding box center [54, 173] width 8 height 4
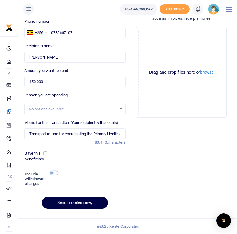
checkbox input "true"
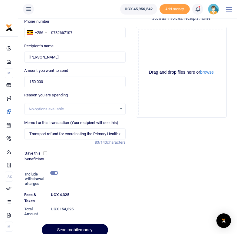
click at [76, 228] on div at bounding box center [119, 229] width 106 height 7
click at [76, 230] on div at bounding box center [119, 229] width 106 height 7
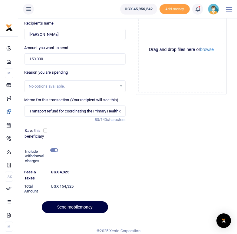
scroll to position [77, 0]
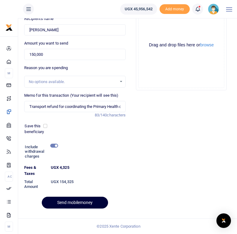
click at [76, 203] on button "Send mobilemoney" at bounding box center [75, 202] width 66 height 12
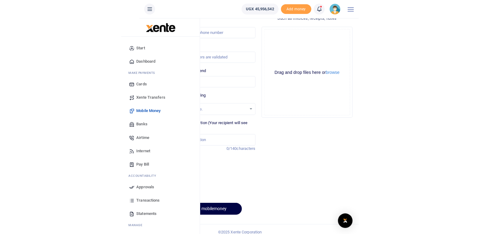
scroll to position [28, 0]
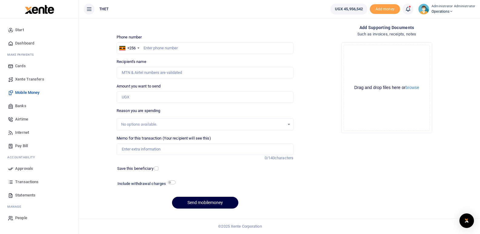
click at [237, 10] on icon at bounding box center [408, 9] width 6 height 7
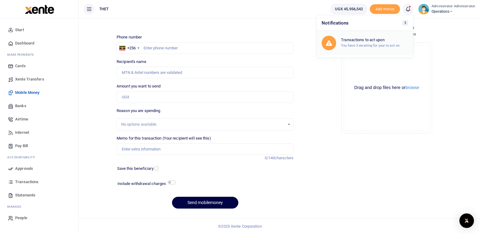
click at [237, 45] on small "You have 3 awaiting for your to act on" at bounding box center [370, 45] width 58 height 4
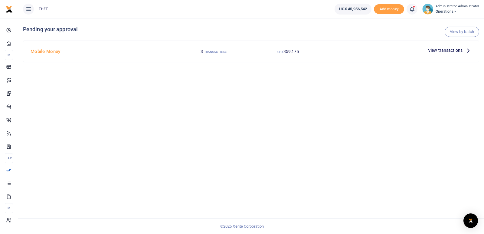
click at [469, 50] on icon at bounding box center [468, 50] width 7 height 7
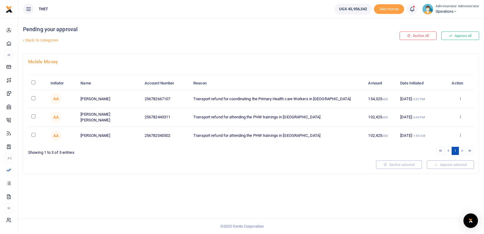
click at [461, 116] on icon at bounding box center [460, 116] width 4 height 4
click at [432, 140] on link "Decline" at bounding box center [438, 140] width 48 height 8
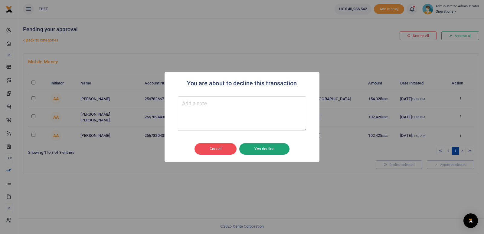
click at [262, 149] on button "Yes decline" at bounding box center [264, 148] width 50 height 11
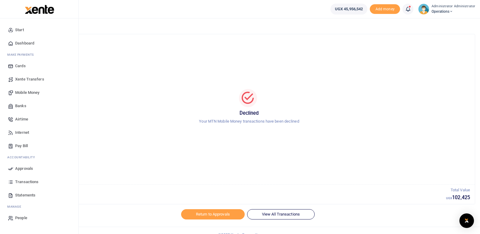
click at [25, 91] on span "Mobile Money" at bounding box center [27, 93] width 24 height 6
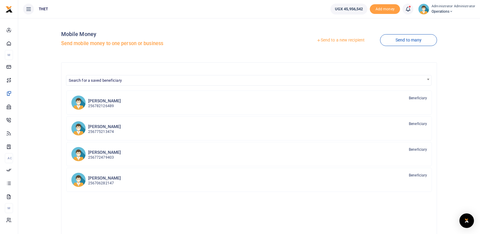
click at [332, 38] on link "Send to a new recipient" at bounding box center [340, 40] width 79 height 11
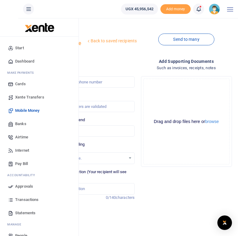
click at [20, 109] on span "Mobile Money" at bounding box center [27, 111] width 24 height 6
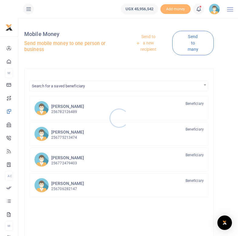
click at [148, 43] on div at bounding box center [119, 118] width 238 height 236
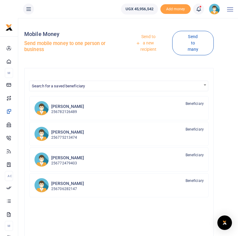
click at [148, 45] on link "Send to a new recipient" at bounding box center [145, 43] width 51 height 24
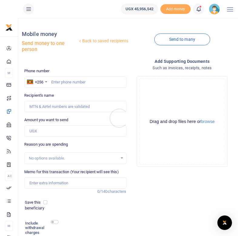
click at [67, 81] on div at bounding box center [119, 118] width 238 height 236
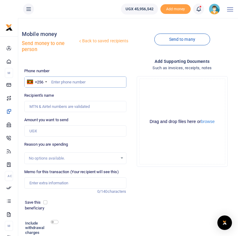
click at [67, 81] on input "text" at bounding box center [75, 82] width 102 height 11
type input "0782442211"
type input "Alice Batte"
click at [67, 81] on input "0782442211" at bounding box center [75, 82] width 102 height 11
type input "078244211"
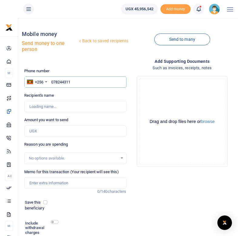
type input "0782443311"
type input "Joseph Koluni Amooti Arike"
type input "0782443311"
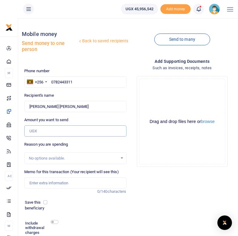
click at [44, 130] on input "Amount you want to send" at bounding box center [75, 131] width 102 height 11
type input "200,000"
click at [151, 182] on div "Add supporting Documents Such as invoices, receipts, notes Drop your files here…" at bounding box center [182, 160] width 107 height 205
click at [45, 184] on input "Memo for this transaction (Your recipient will see this)" at bounding box center [75, 183] width 102 height 11
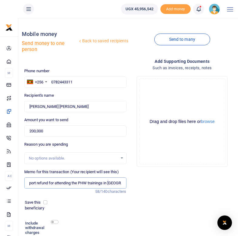
scroll to position [0, 11]
type input "Transport refund for attending the PHW trainings in Obongi"
click at [147, 210] on div "Add supporting Documents Such as invoices, receipts, notes Drop your files here…" at bounding box center [182, 160] width 107 height 205
click at [56, 222] on input "checkbox" at bounding box center [55, 222] width 8 height 4
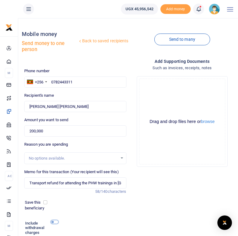
checkbox input "true"
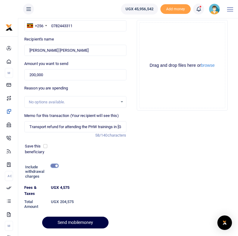
scroll to position [57, 0]
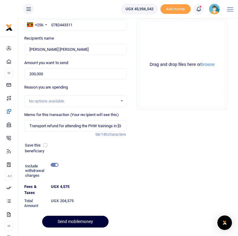
click at [75, 223] on button "Send mobilemoney" at bounding box center [75, 222] width 66 height 12
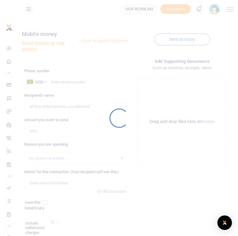
scroll to position [47, 0]
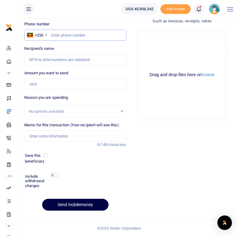
click at [65, 37] on input "text" at bounding box center [75, 35] width 102 height 11
type input "0755775024"
type input "Amon Bahati"
type input "0755775024"
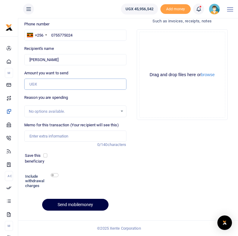
click at [45, 84] on input "Amount you want to send" at bounding box center [75, 84] width 102 height 11
type input "100,000"
click at [46, 138] on input "Memo for this transaction (Your recipient will see this)" at bounding box center [75, 136] width 102 height 11
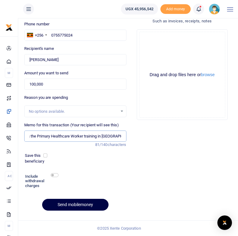
scroll to position [0, 53]
type input "Transport refund for attending the Primary Healthcare Worker training in Ntunga…"
click at [133, 158] on div "Add supporting Documents Such as invoices, receipts, notes Drop your files here…" at bounding box center [182, 113] width 107 height 205
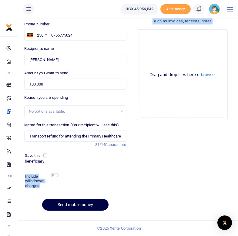
drag, startPoint x: 133, startPoint y: 158, endPoint x: 74, endPoint y: 153, distance: 59.9
click at [74, 153] on div "Phone number +256 Uganda +256 0755775024 Phone is required. Recipient's name Fo…" at bounding box center [128, 118] width 213 height 195
click at [74, 153] on div "Save this beneficiary" at bounding box center [71, 159] width 98 height 12
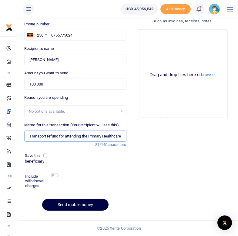
click at [95, 136] on input "Transport refund for attending the Primary Healthcare Worker training in Ntunga…" at bounding box center [75, 136] width 102 height 11
click at [76, 159] on div "Save this beneficiary" at bounding box center [71, 159] width 98 height 12
click at [54, 176] on input "checkbox" at bounding box center [55, 175] width 8 height 4
checkbox input "true"
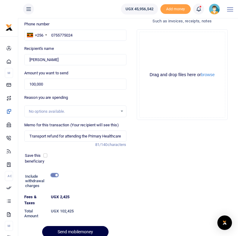
scroll to position [74, 0]
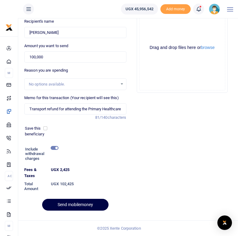
click at [145, 175] on div "Add supporting Documents Such as invoices, receipts, notes Drop your files here…" at bounding box center [182, 100] width 107 height 232
click at [77, 205] on button "Send mobilemoney" at bounding box center [75, 205] width 66 height 12
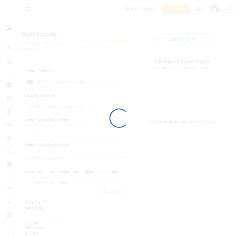
scroll to position [47, 0]
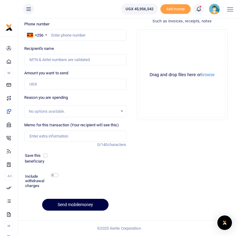
click at [199, 10] on icon at bounding box center [198, 9] width 6 height 7
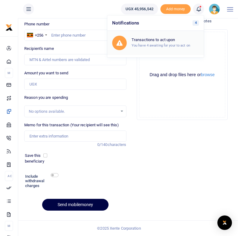
click at [163, 42] on div "Transactions to act upon You have 4 awaiting for your to act on" at bounding box center [164, 43] width 67 height 11
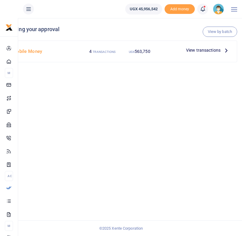
click at [227, 51] on icon at bounding box center [226, 50] width 7 height 7
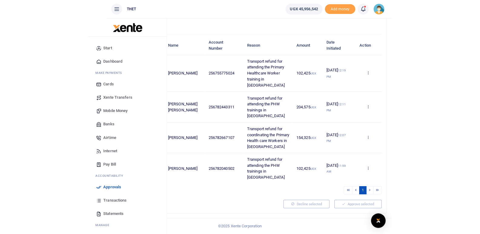
scroll to position [5, 0]
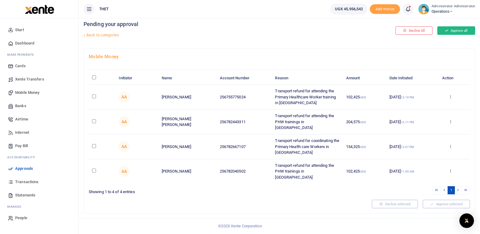
click at [242, 30] on button "Approve all" at bounding box center [456, 30] width 38 height 8
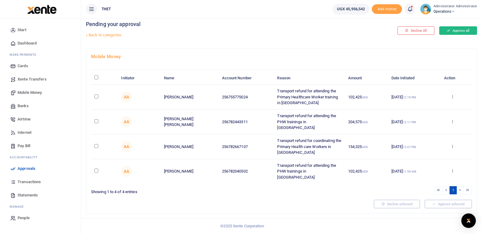
scroll to position [0, 0]
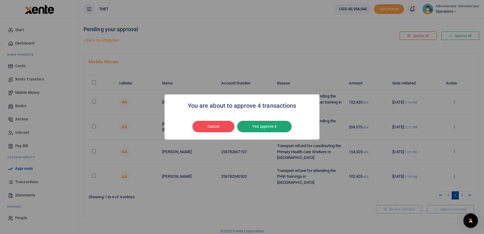
click at [242, 125] on button "Yes approve 4" at bounding box center [264, 126] width 54 height 11
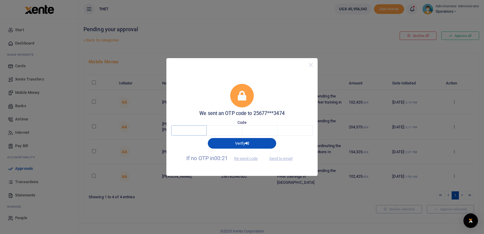
click at [193, 129] on input "text" at bounding box center [188, 130] width 35 height 10
type input "3"
type input "9"
type input "0"
